Goal: Information Seeking & Learning: Find specific fact

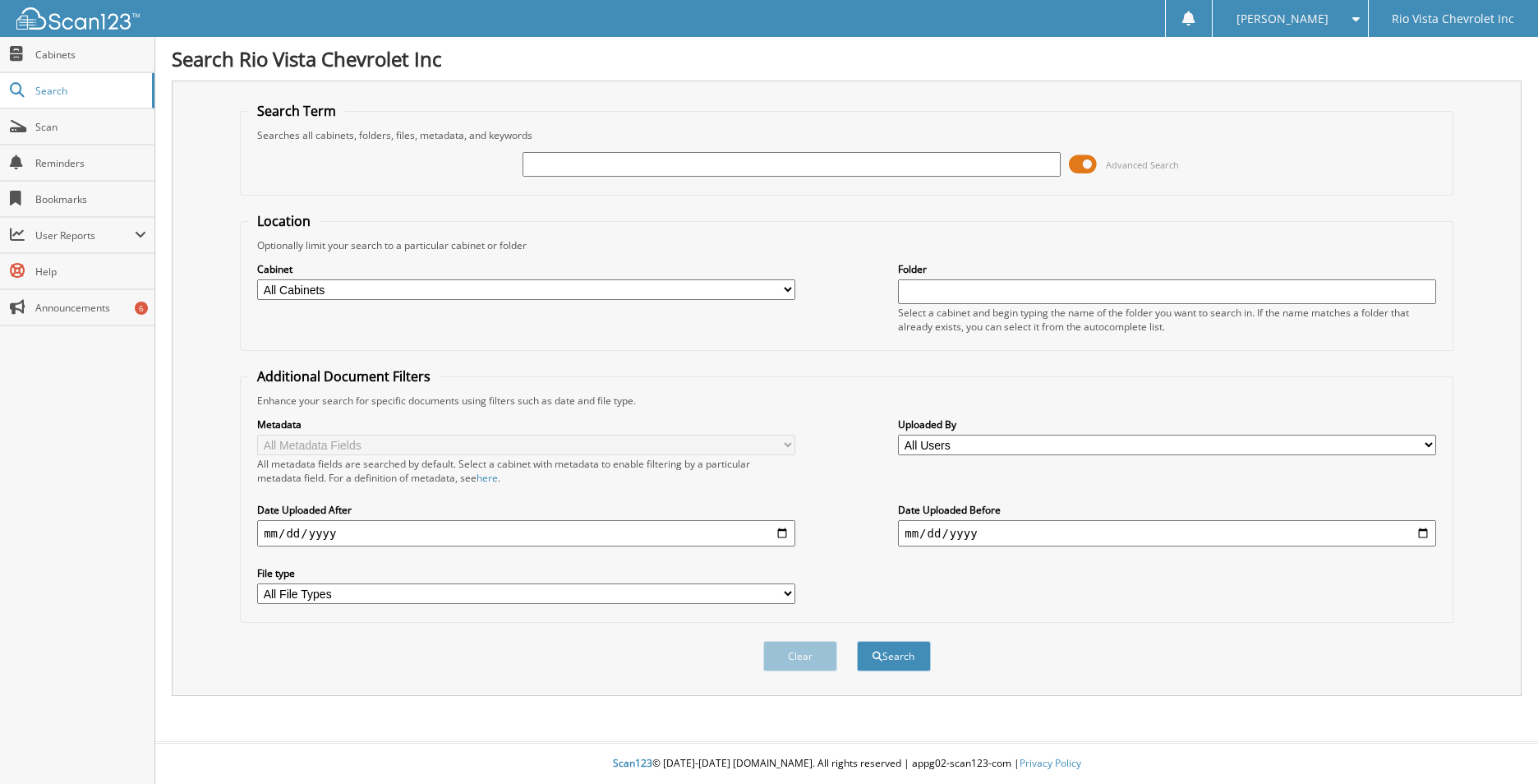
click at [592, 162] on input "text" at bounding box center [792, 164] width 539 height 25
type input "dts"
click at [903, 658] on button "Search" at bounding box center [894, 655] width 74 height 30
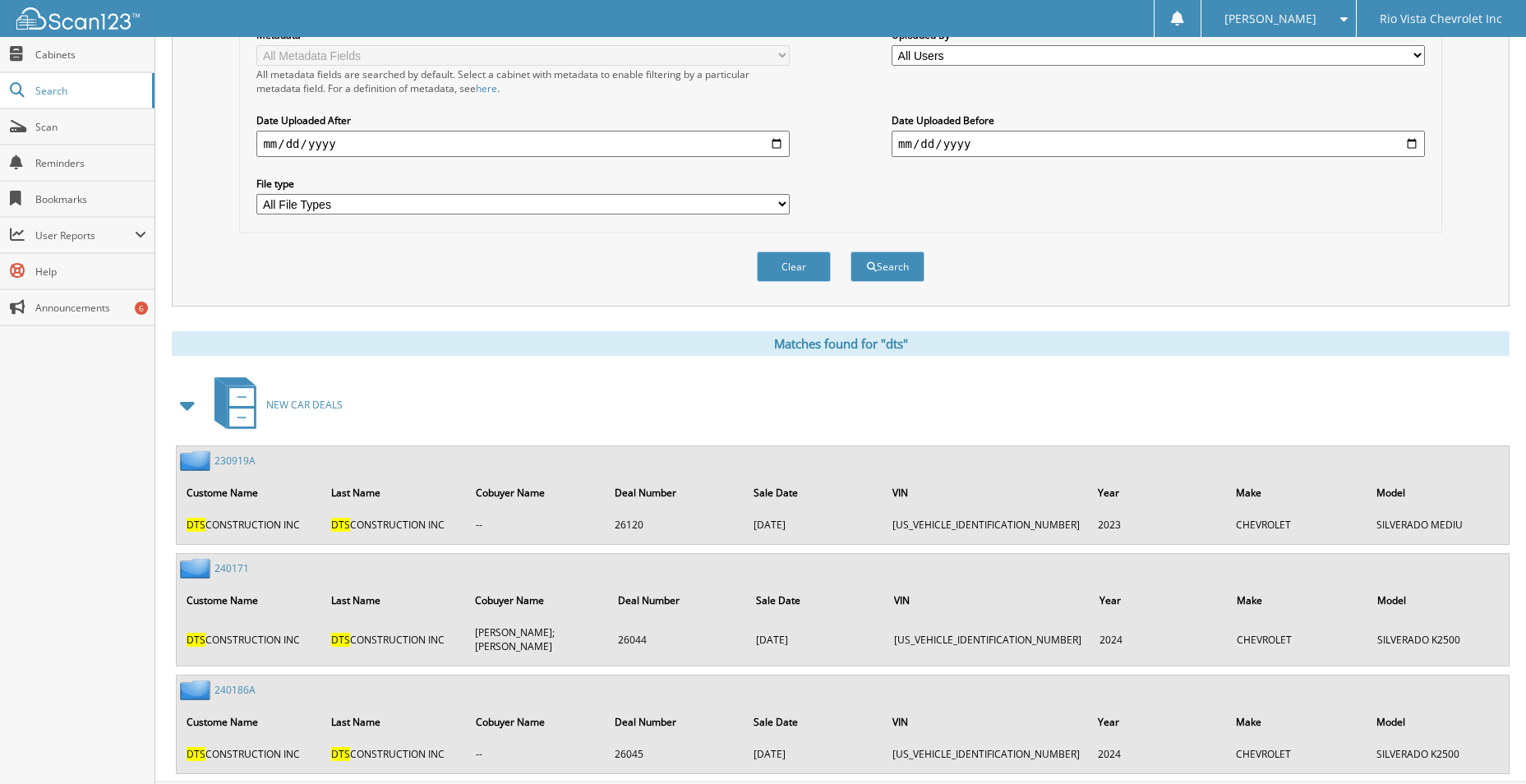
scroll to position [416, 0]
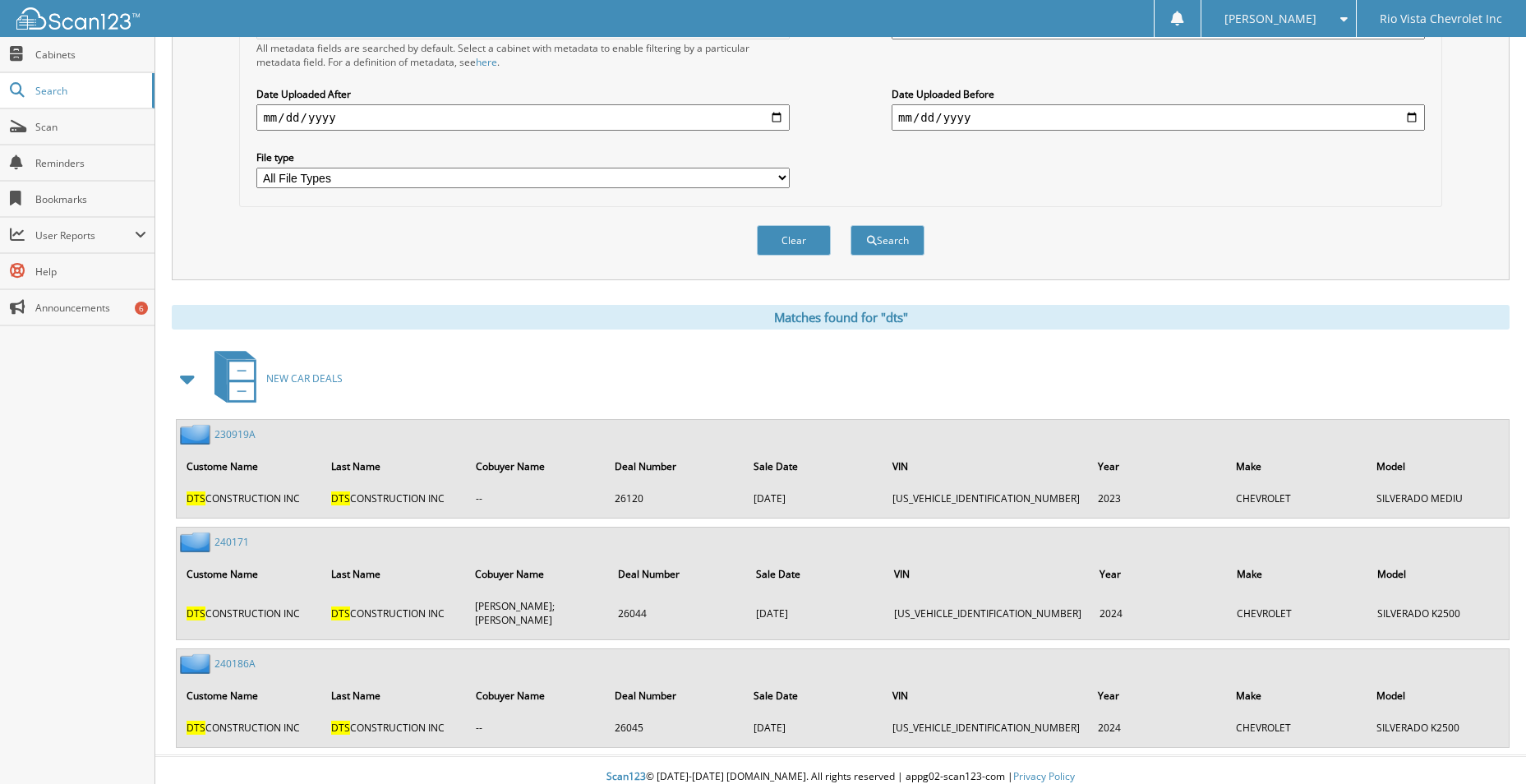
click at [249, 656] on link "240186A" at bounding box center [235, 663] width 41 height 14
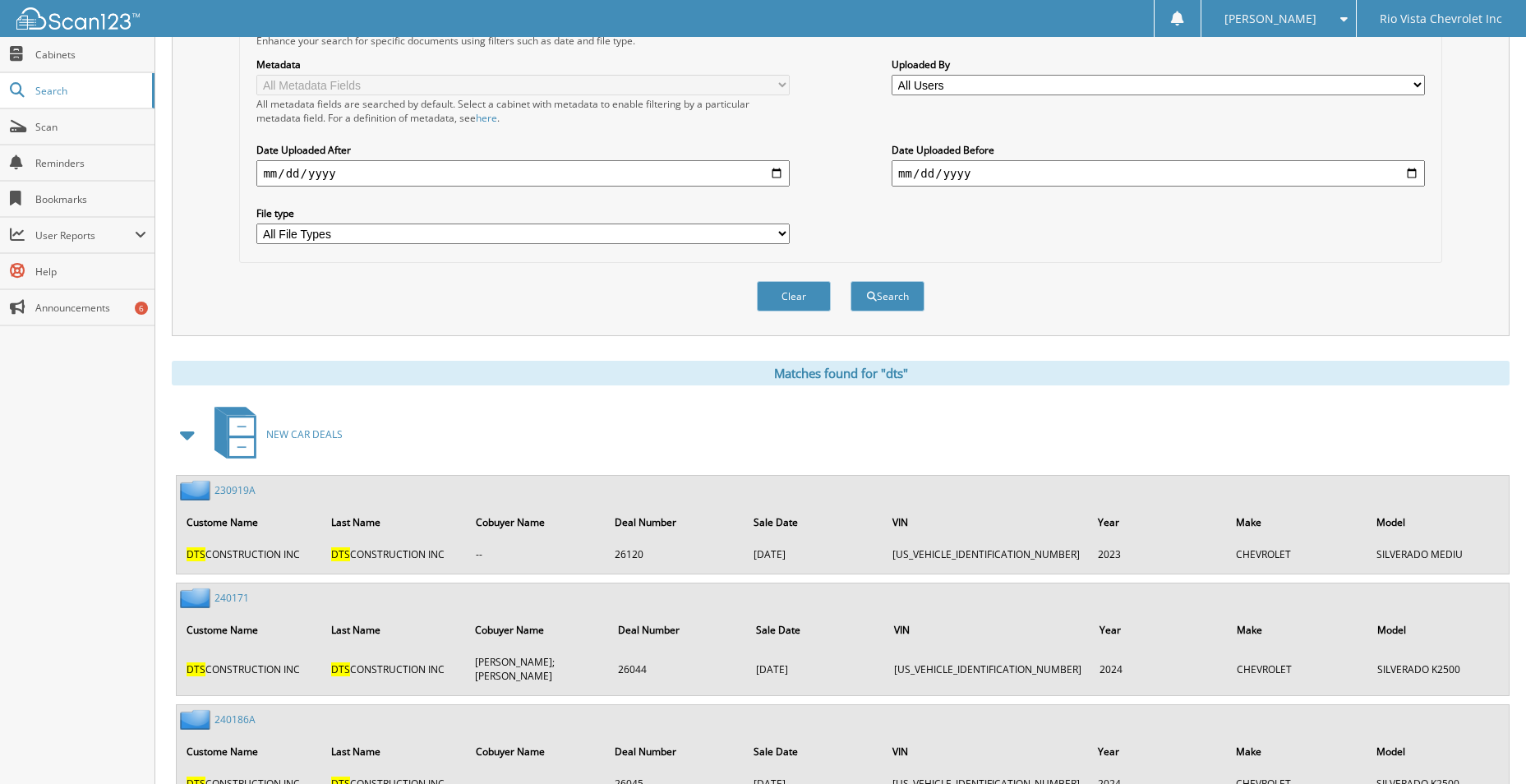
scroll to position [416, 0]
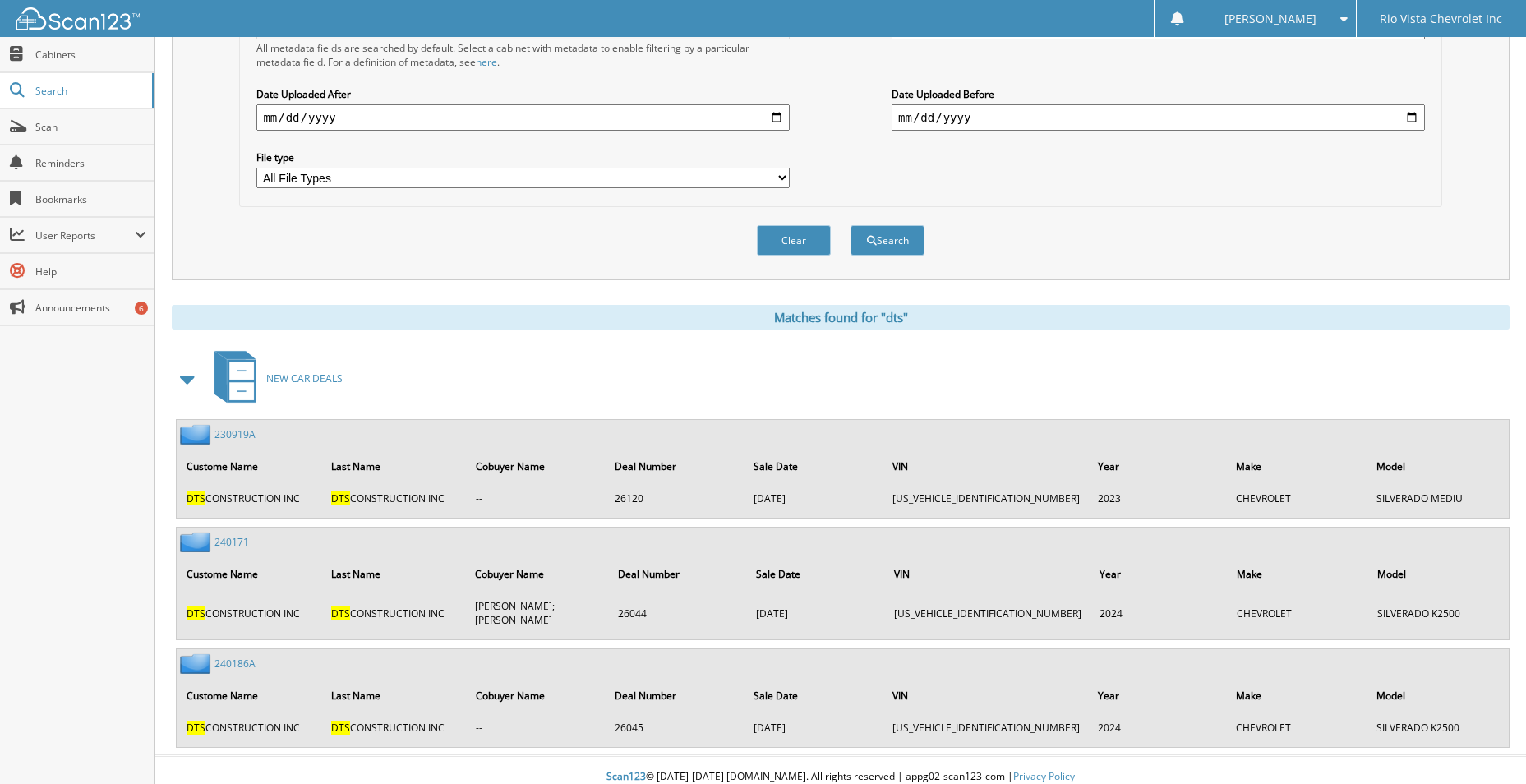
click at [234, 542] on link "240171" at bounding box center [232, 541] width 35 height 14
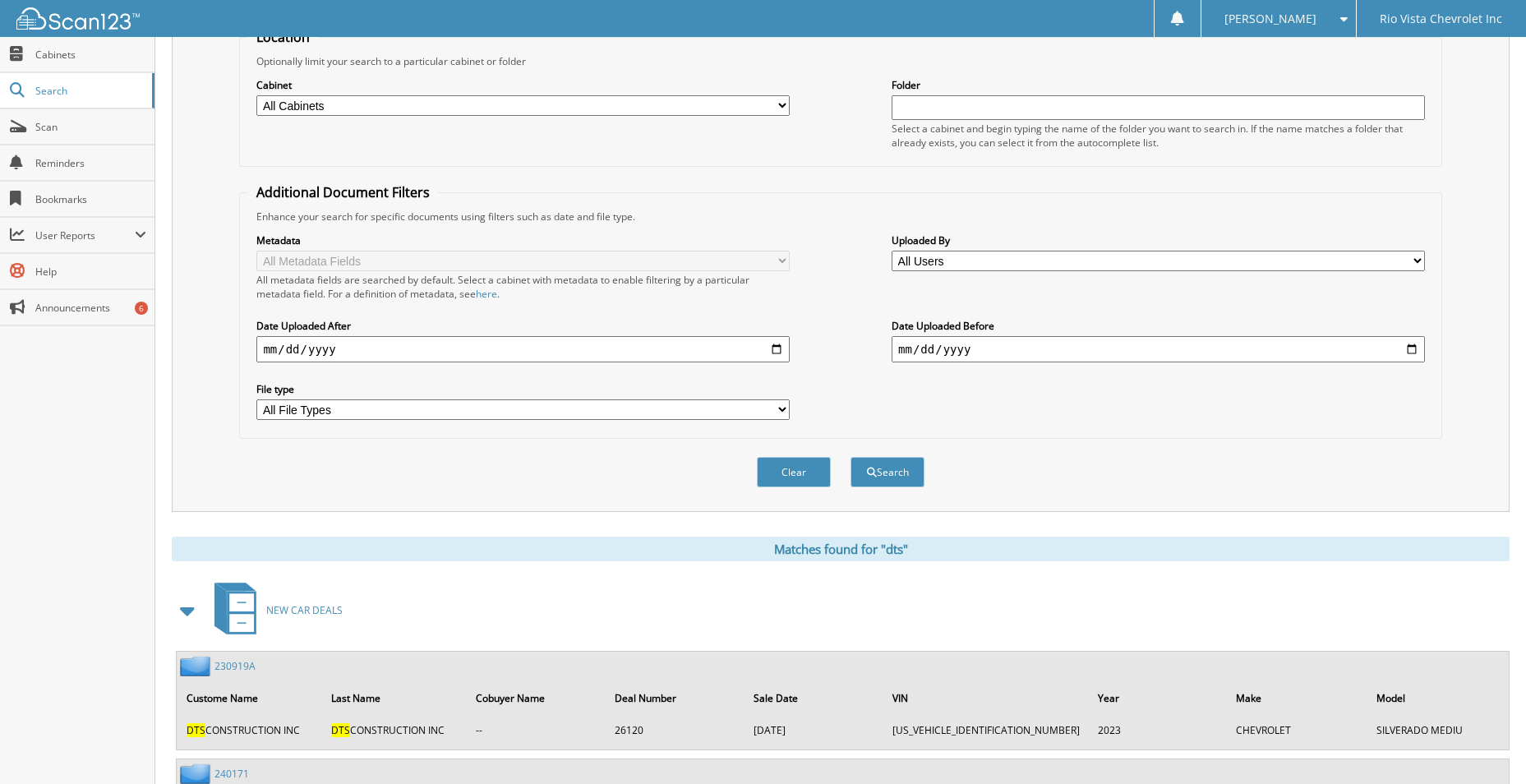
scroll to position [416, 0]
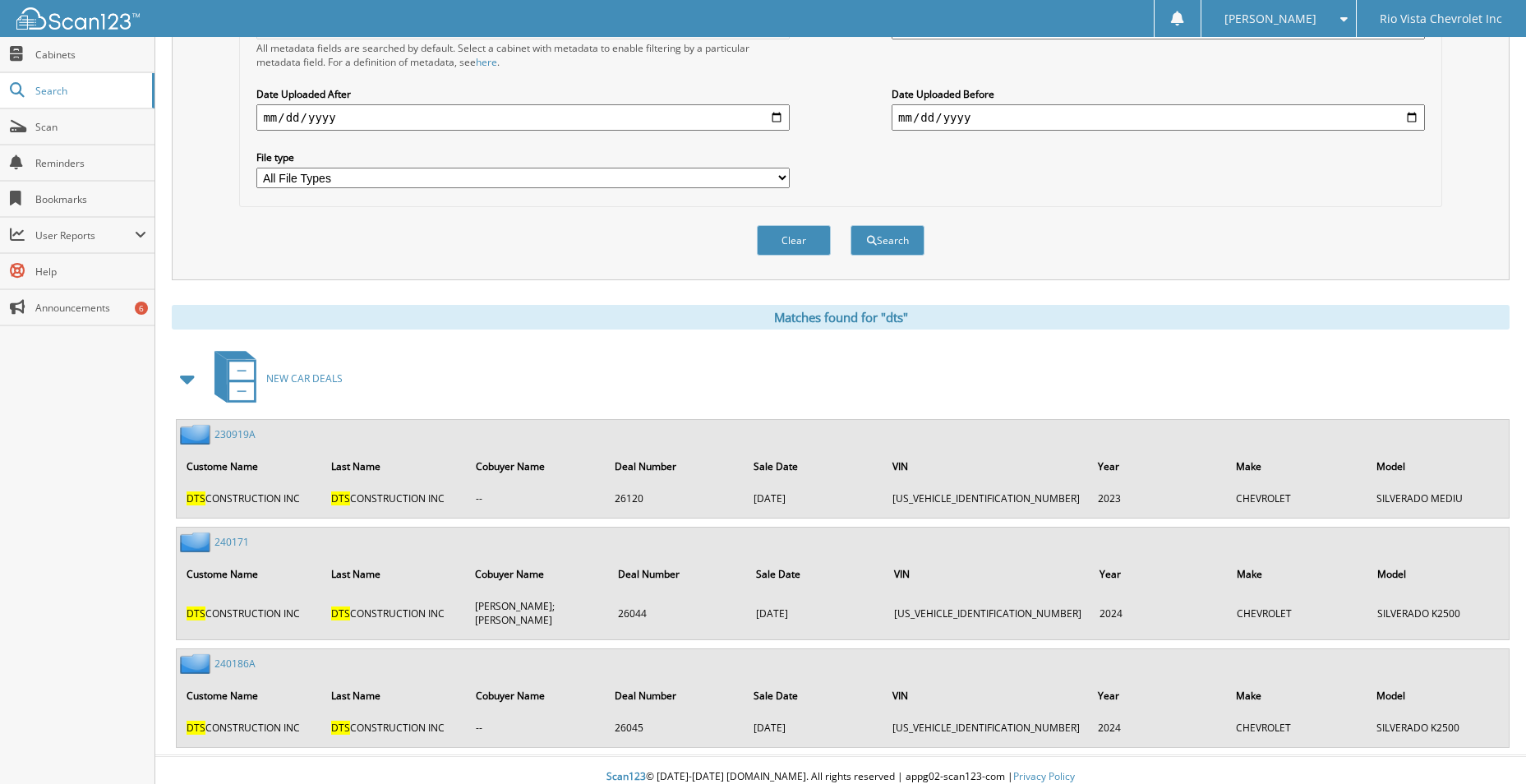
click at [222, 438] on link "230919A" at bounding box center [235, 434] width 41 height 14
